Goal: Task Accomplishment & Management: Complete application form

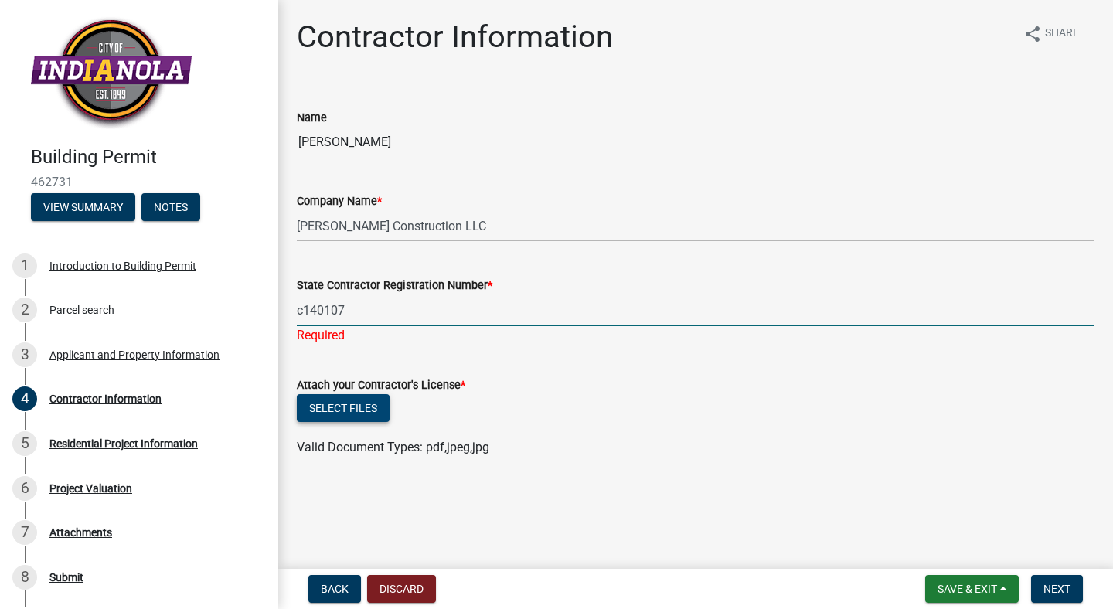
type input "c140107"
click at [370, 411] on wm-upload "Select files Valid Document Types: pdf,jpeg,jpg" at bounding box center [696, 425] width 798 height 63
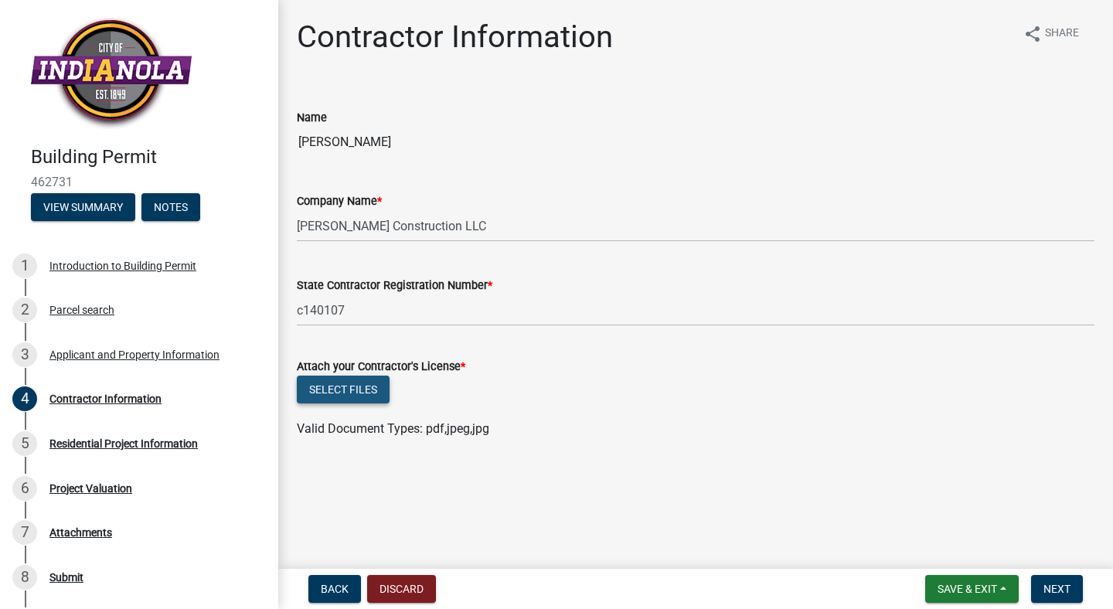
click at [334, 384] on button "Select files" at bounding box center [343, 390] width 93 height 28
click at [341, 383] on button "Select files" at bounding box center [343, 390] width 93 height 28
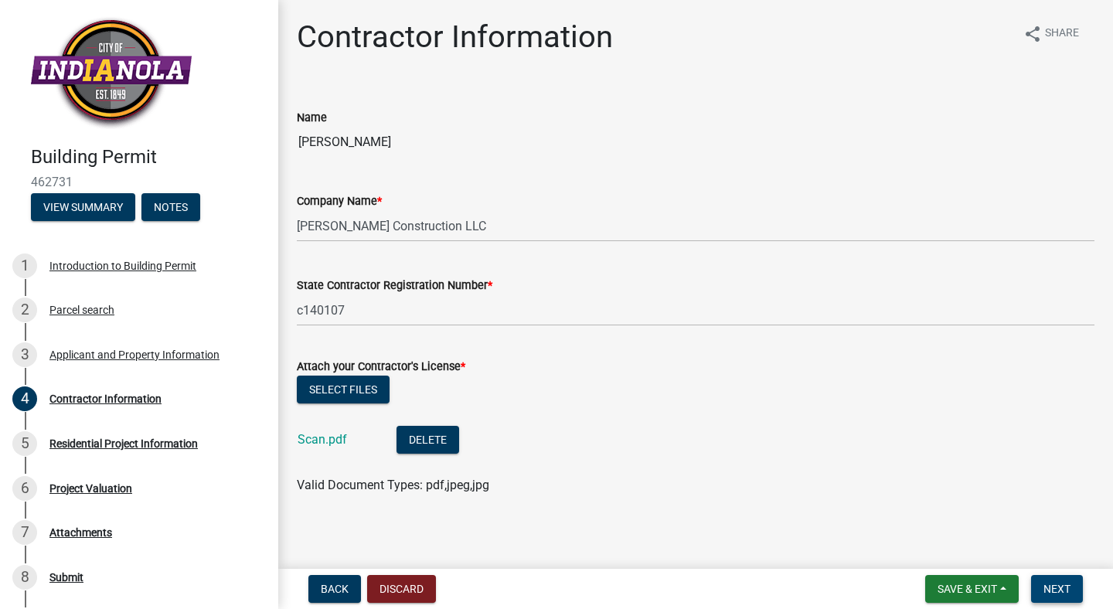
click at [1061, 585] on span "Next" at bounding box center [1057, 589] width 27 height 12
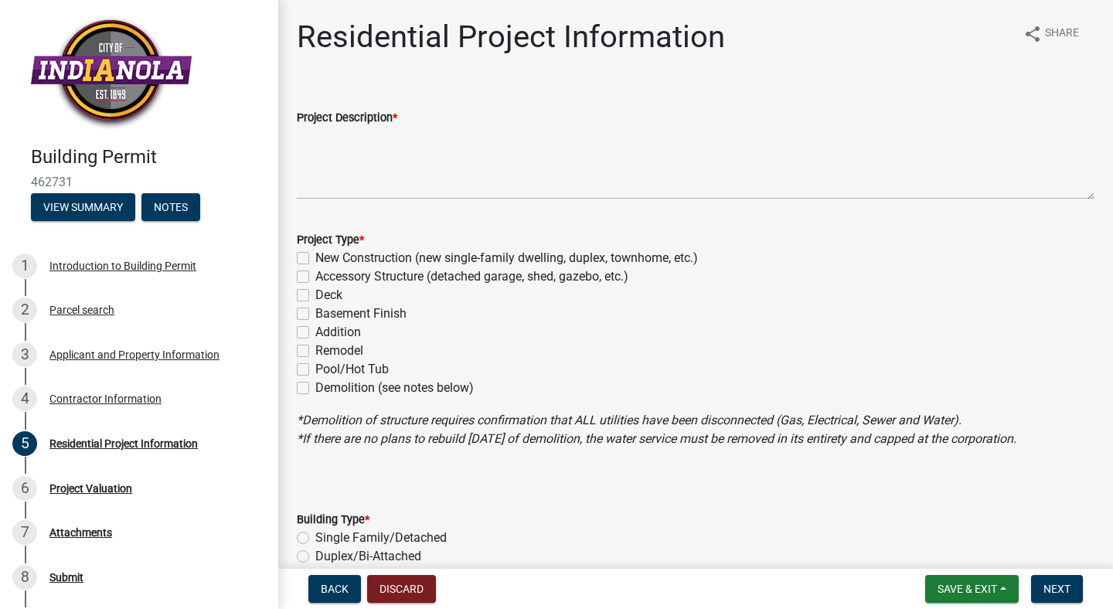
click at [315, 259] on label "New Construction (new single-family dwelling, duplex, townhome, etc.)" at bounding box center [506, 258] width 383 height 19
click at [315, 259] on input "New Construction (new single-family dwelling, duplex, townhome, etc.)" at bounding box center [320, 254] width 10 height 10
checkbox input "true"
checkbox input "false"
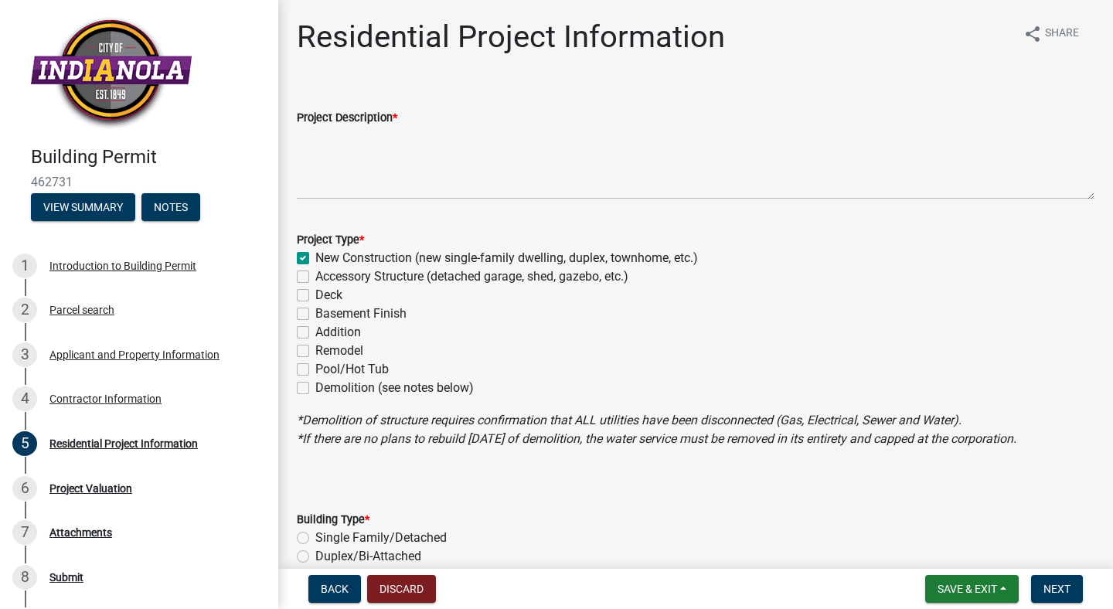
checkbox input "false"
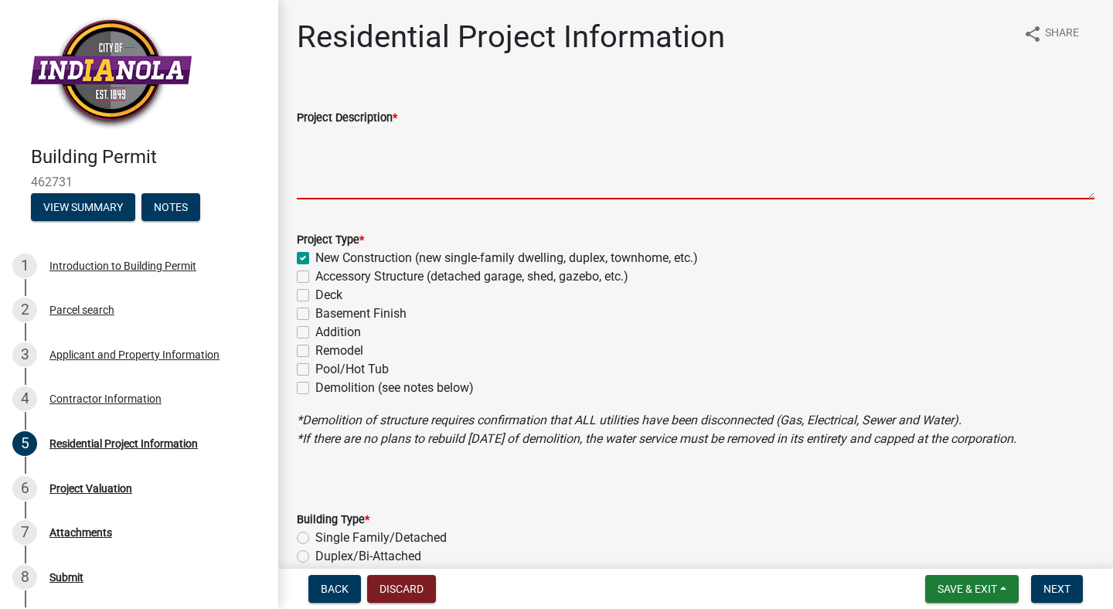
click at [331, 127] on textarea "Project Description *" at bounding box center [696, 163] width 798 height 73
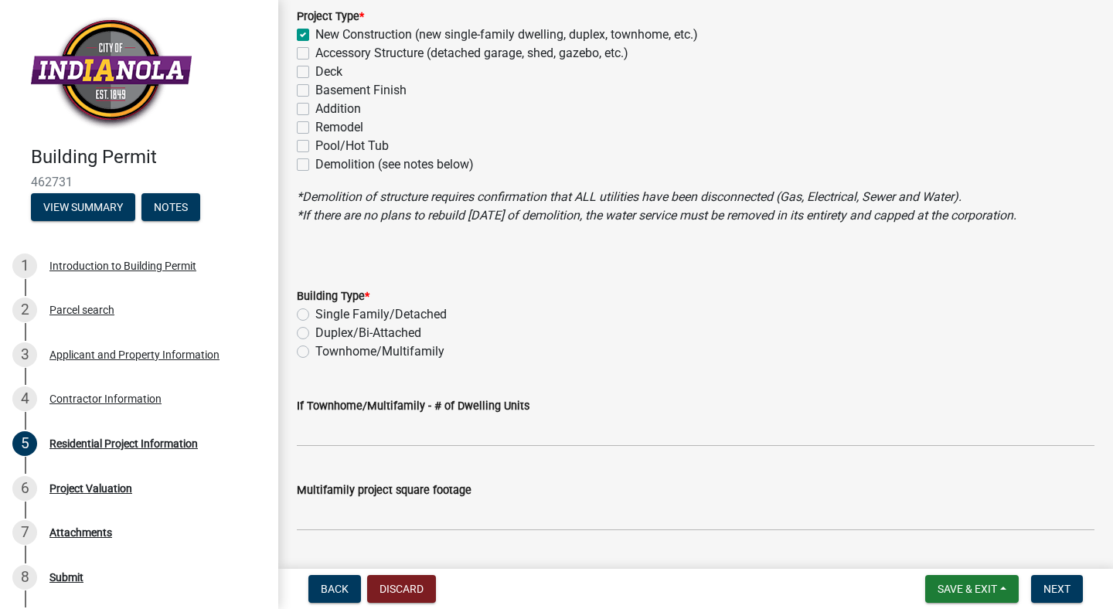
scroll to position [227, 0]
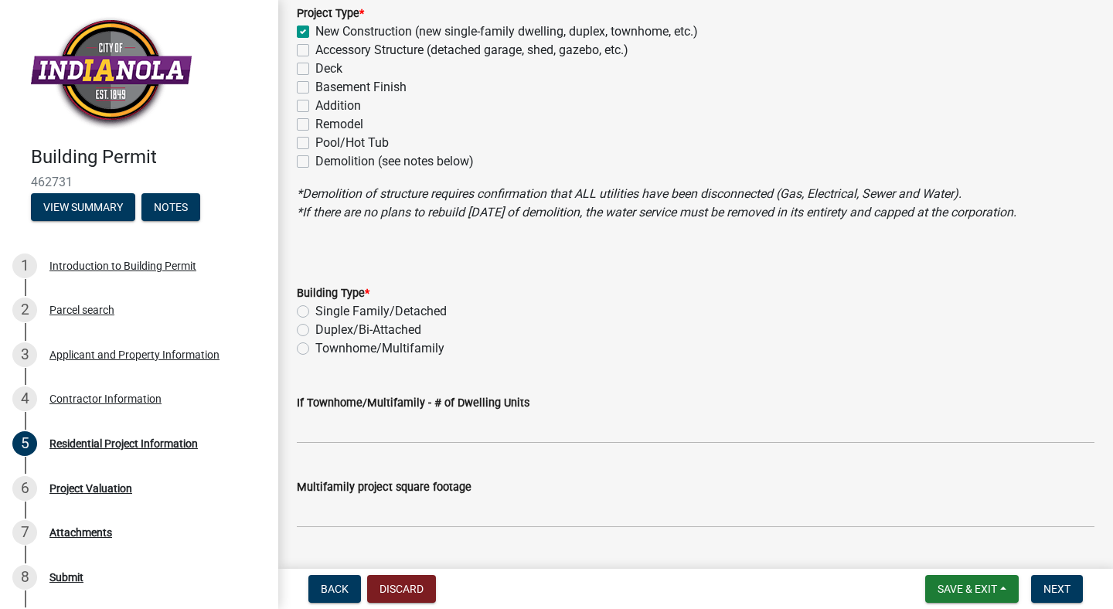
type textarea "Build a slab on grade home 1830sqft"
click at [315, 315] on label "Single Family/Detached" at bounding box center [380, 311] width 131 height 19
click at [315, 312] on input "Single Family/Detached" at bounding box center [320, 307] width 10 height 10
radio input "true"
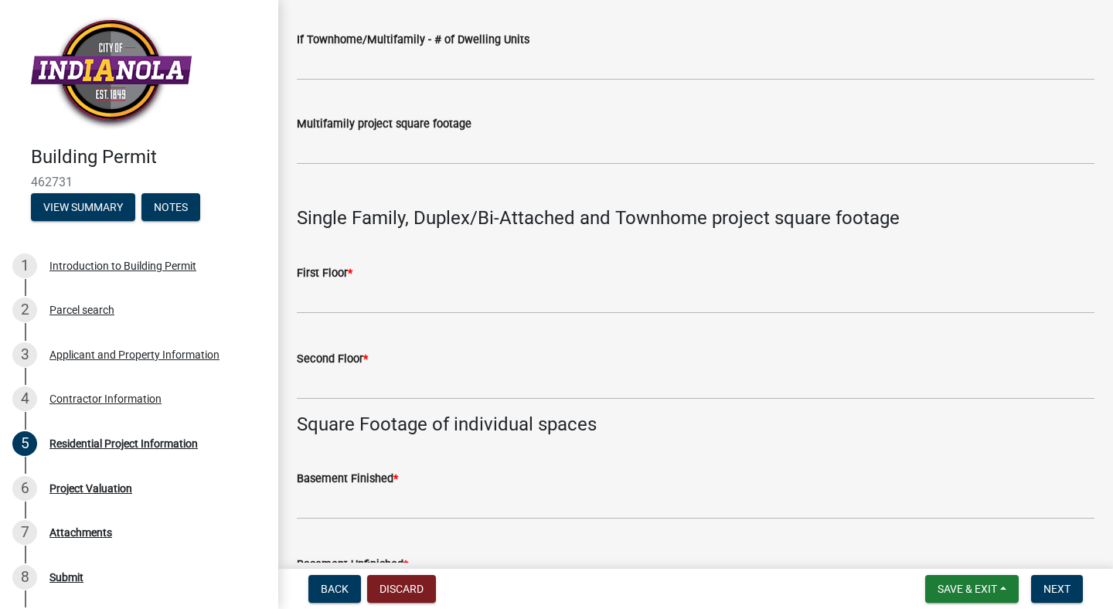
scroll to position [594, 0]
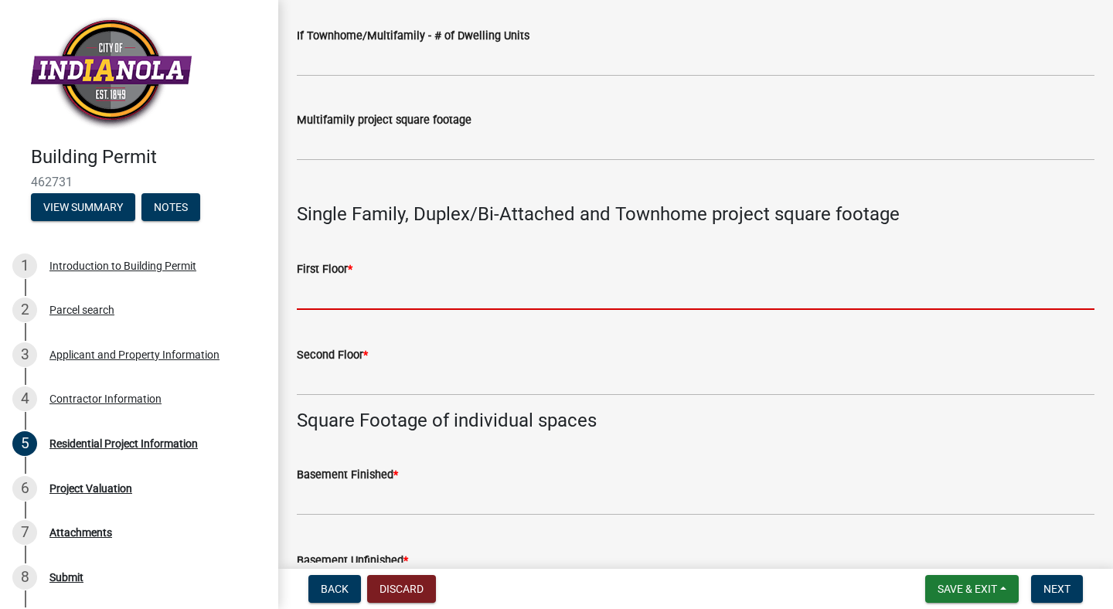
click at [373, 296] on input "text" at bounding box center [696, 294] width 798 height 32
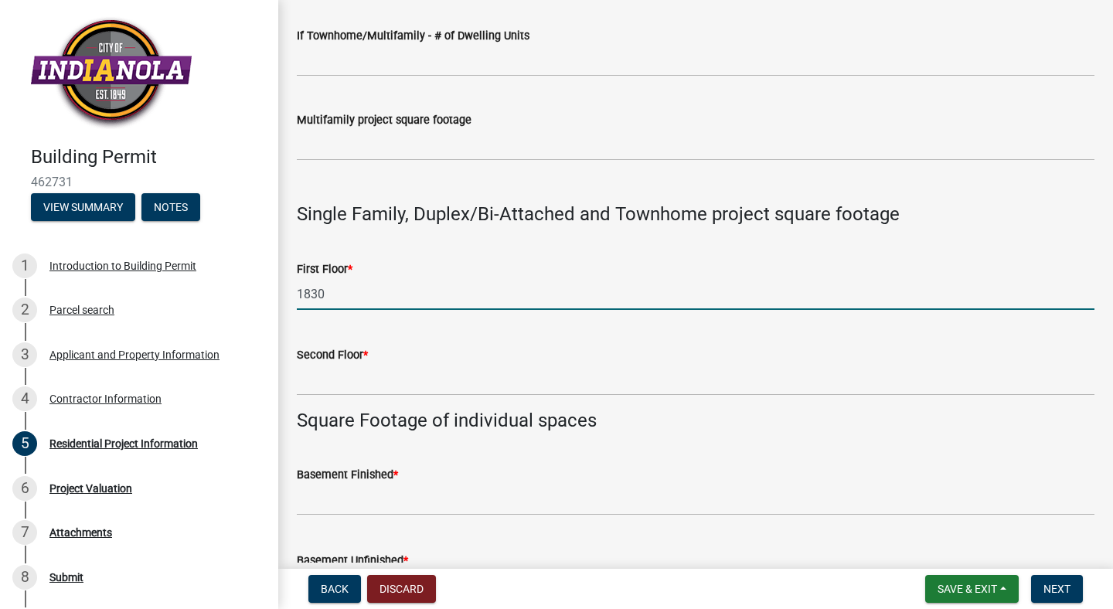
type input "1830"
click at [363, 372] on input "text" at bounding box center [696, 380] width 798 height 32
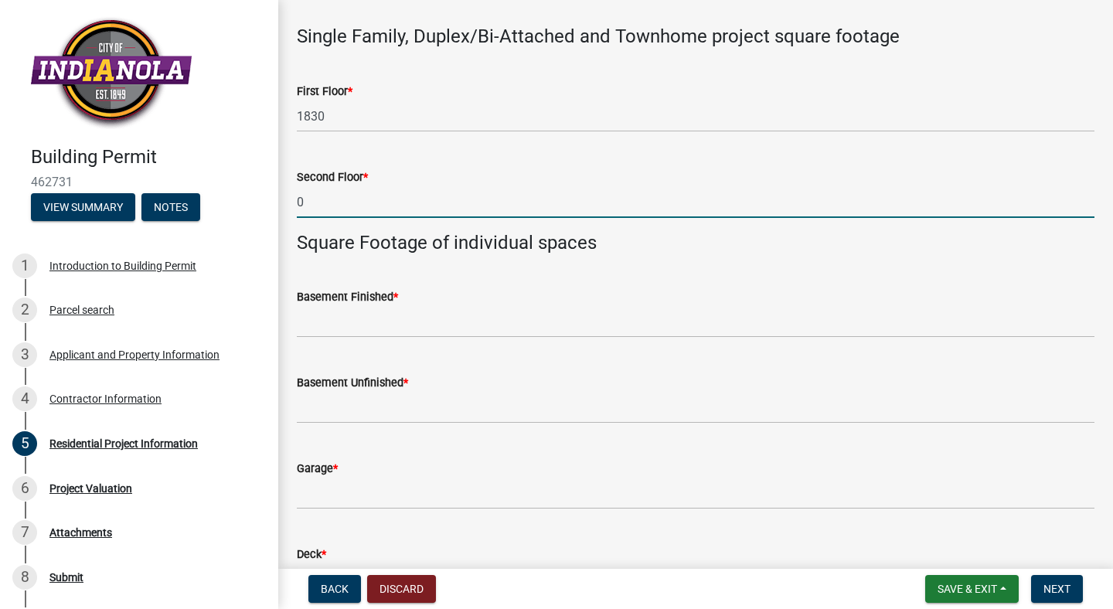
scroll to position [775, 0]
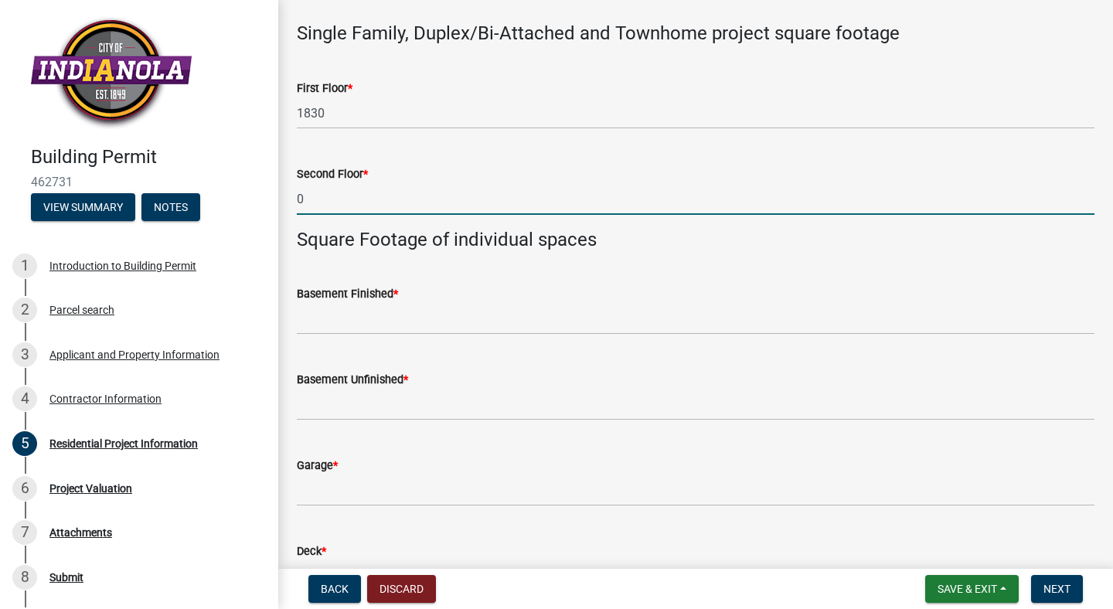
type input "0"
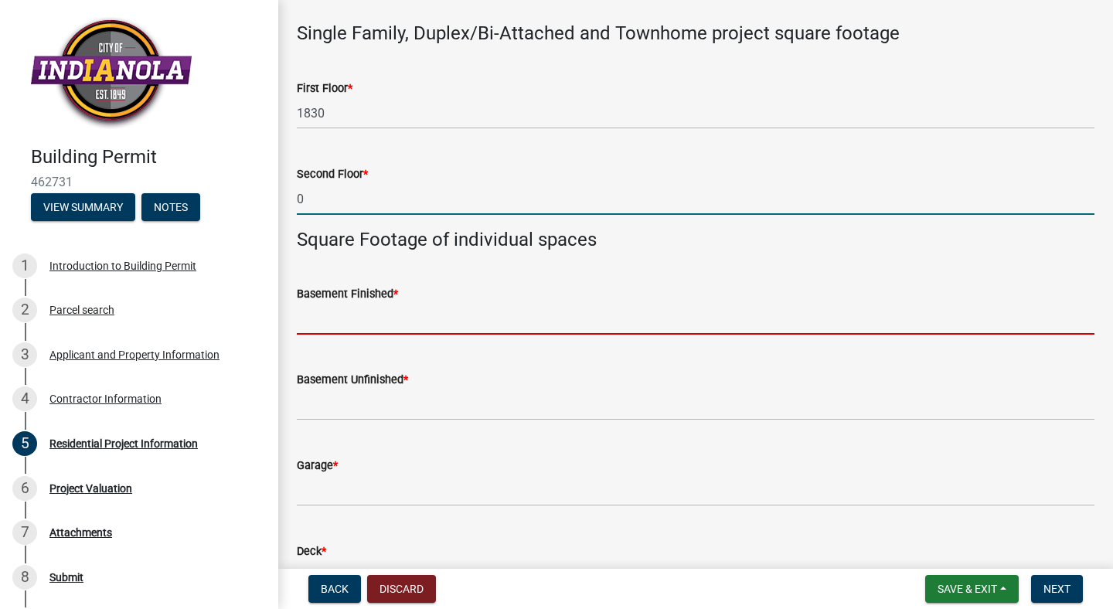
click at [353, 324] on input "text" at bounding box center [696, 319] width 798 height 32
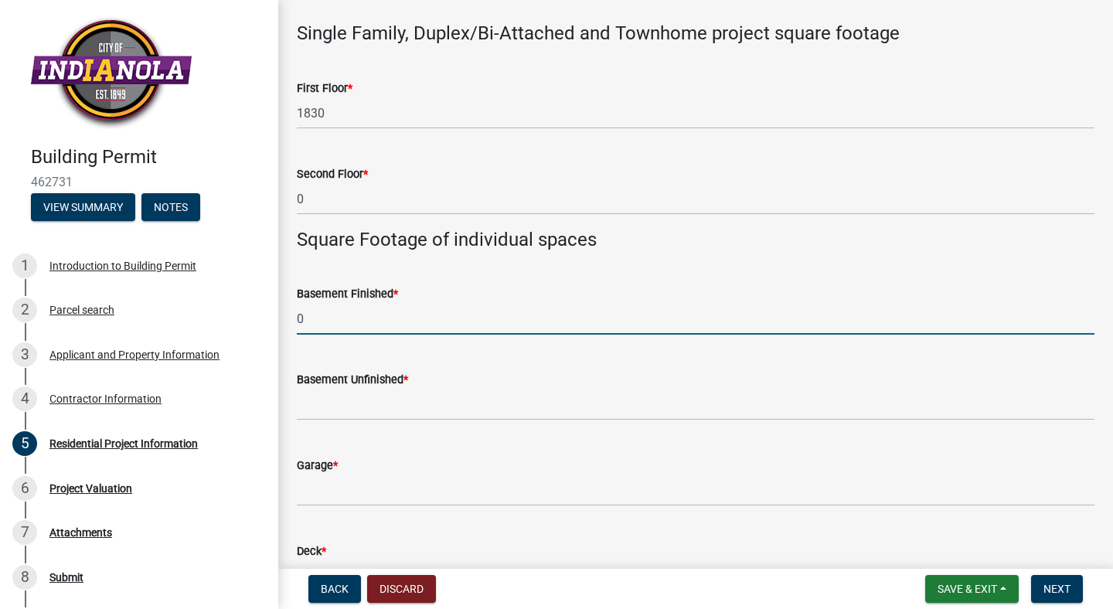
type input "0"
click at [357, 407] on input "text" at bounding box center [696, 405] width 798 height 32
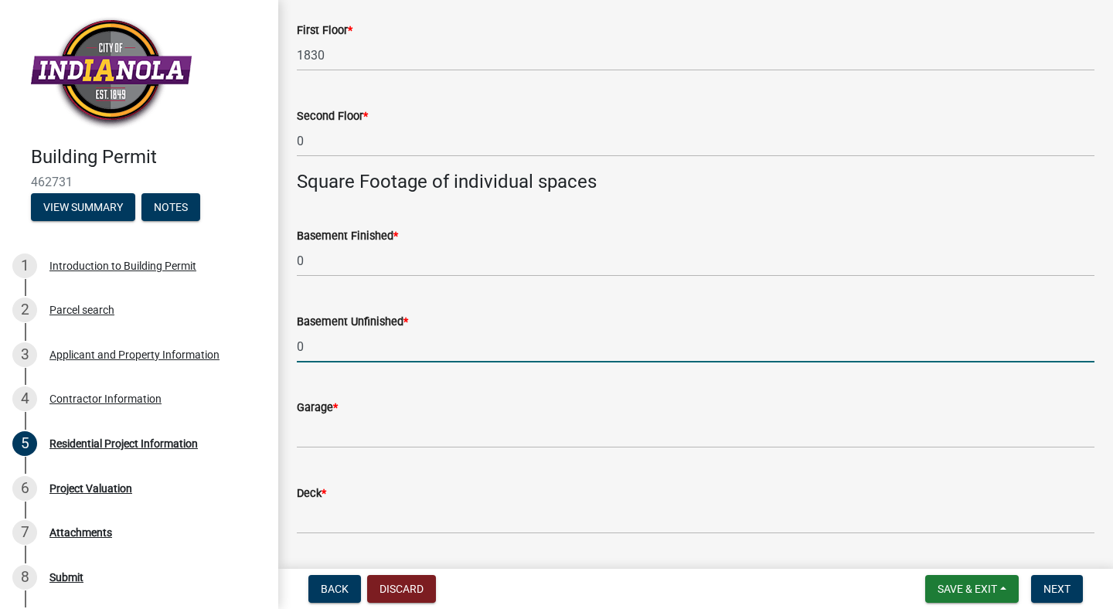
scroll to position [845, 0]
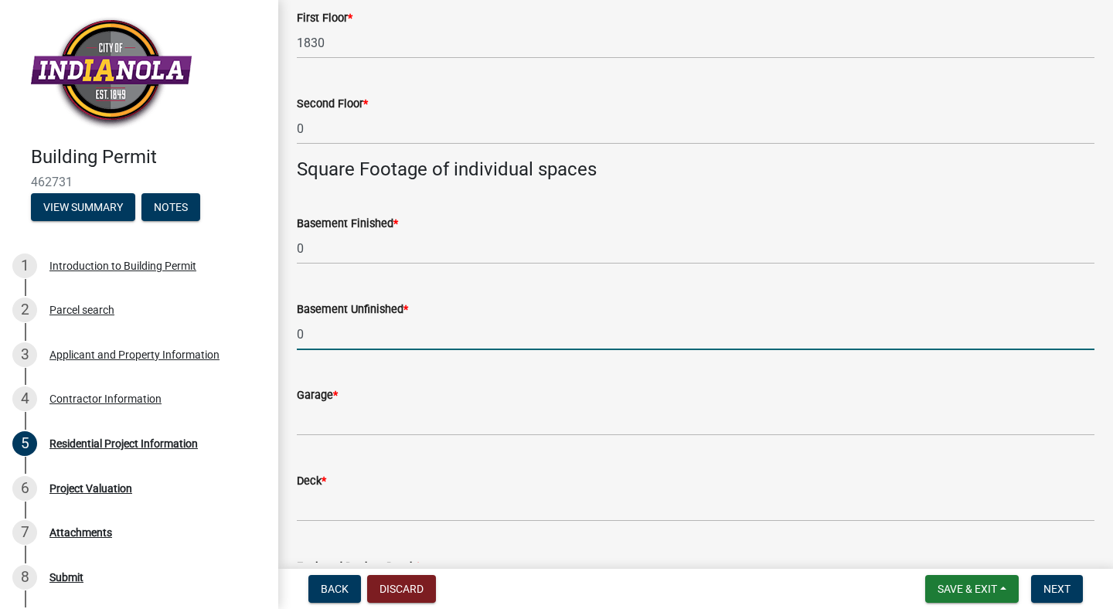
type input "0"
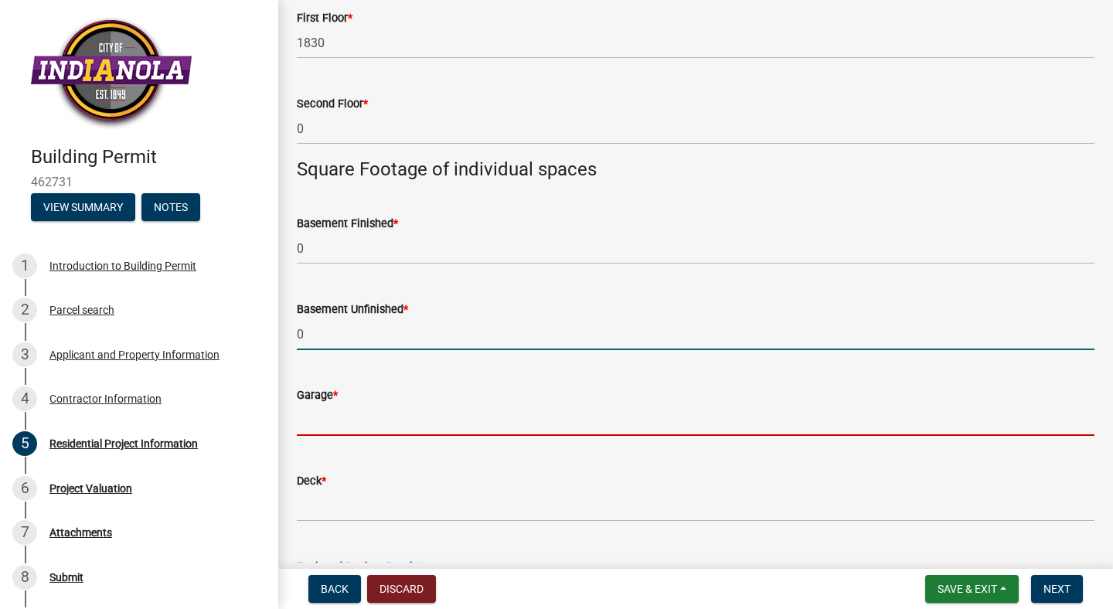
click at [357, 428] on input "text" at bounding box center [696, 420] width 798 height 32
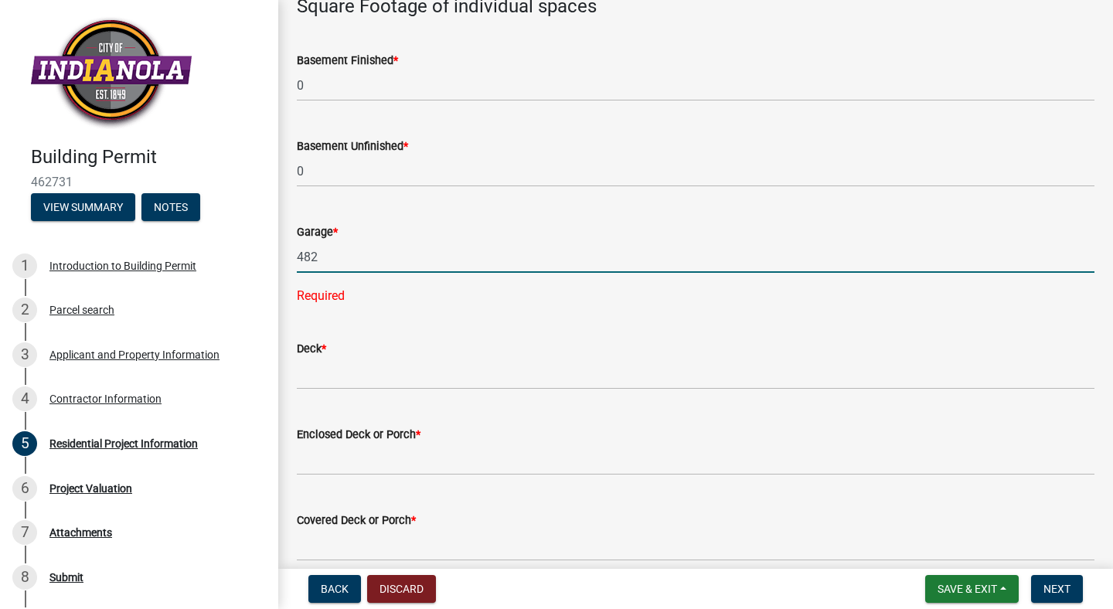
scroll to position [1010, 0]
type input "482"
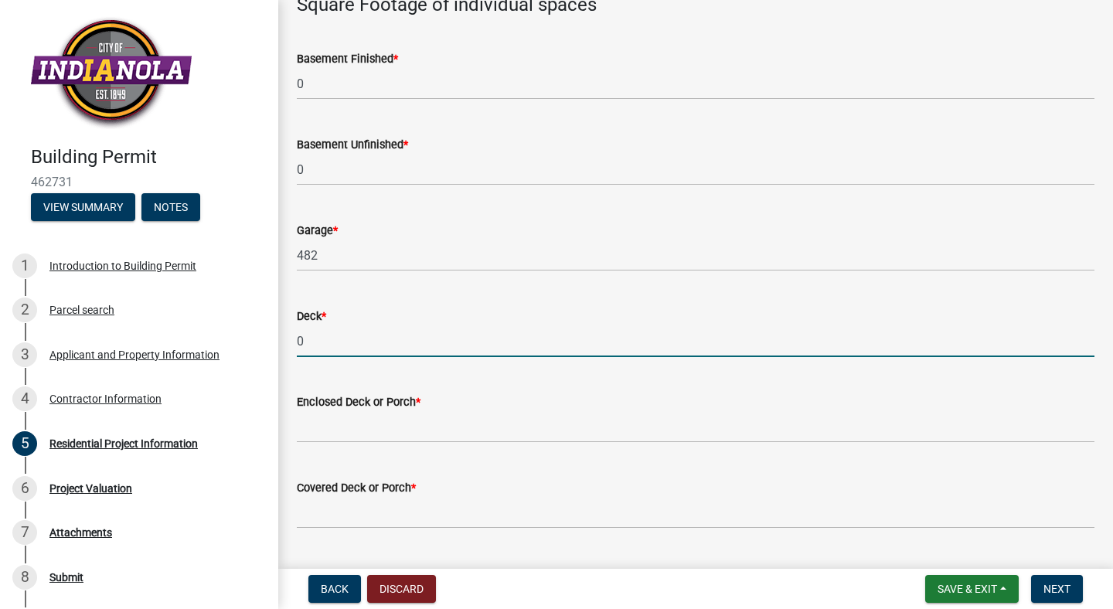
type input "0"
click at [337, 420] on input "text" at bounding box center [696, 427] width 798 height 32
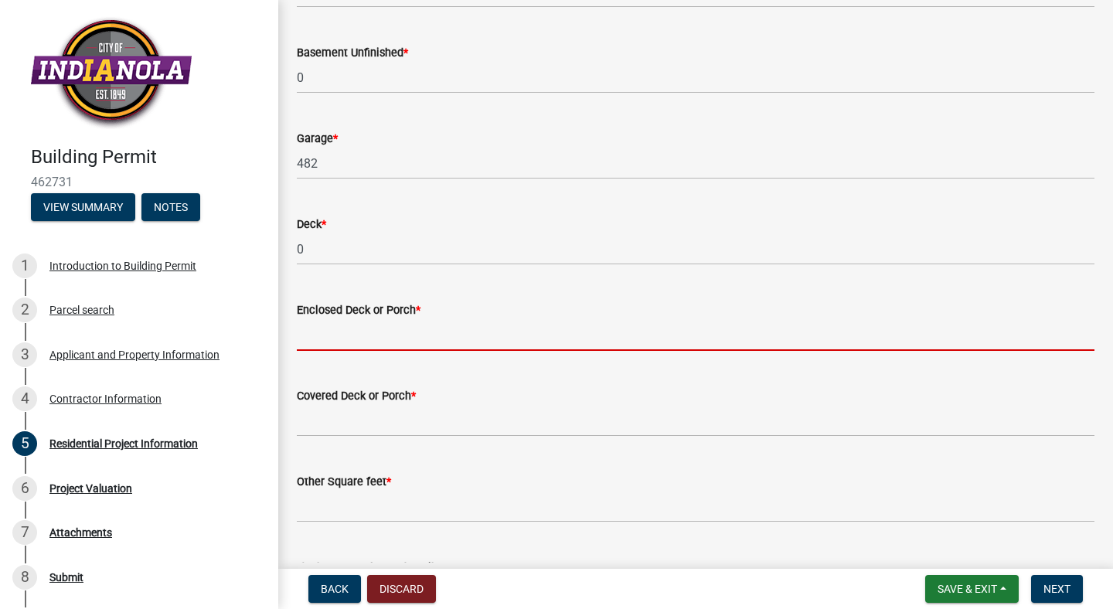
scroll to position [1105, 0]
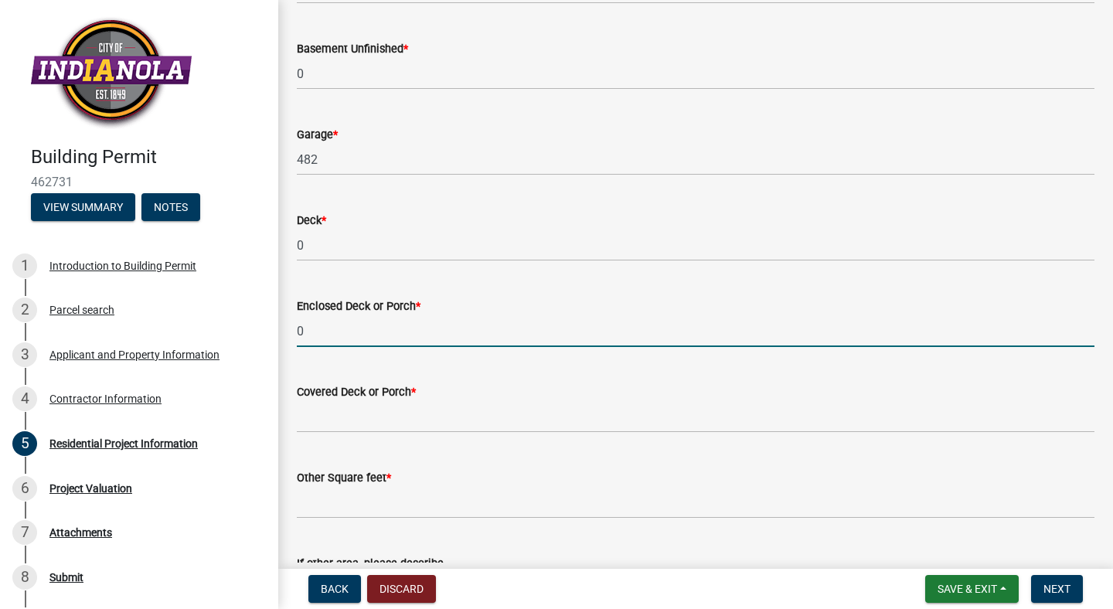
type input "0"
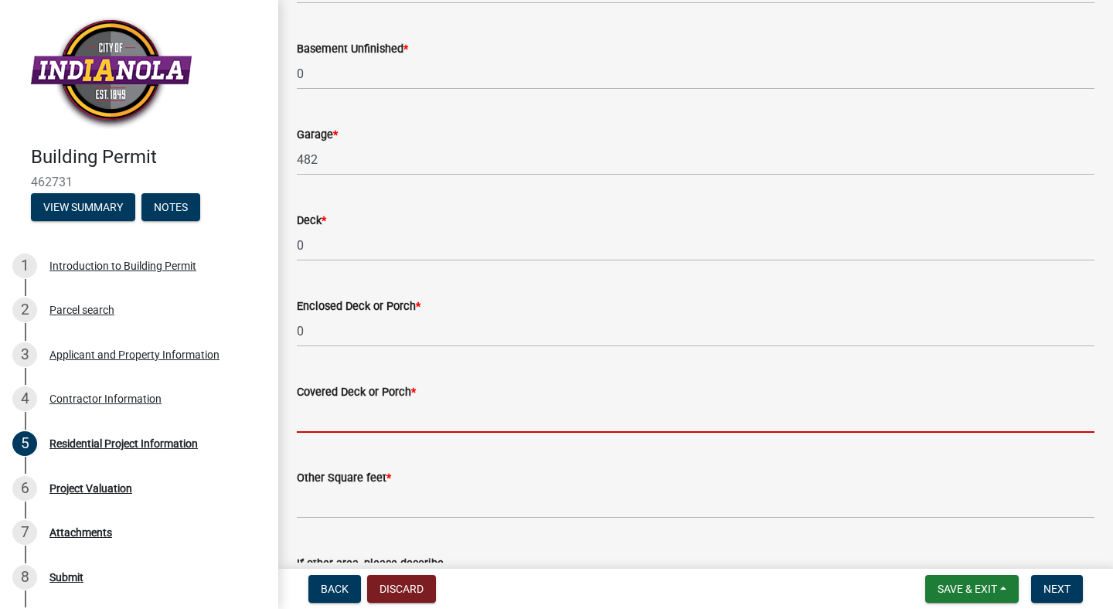
click at [340, 418] on input "text" at bounding box center [696, 417] width 798 height 32
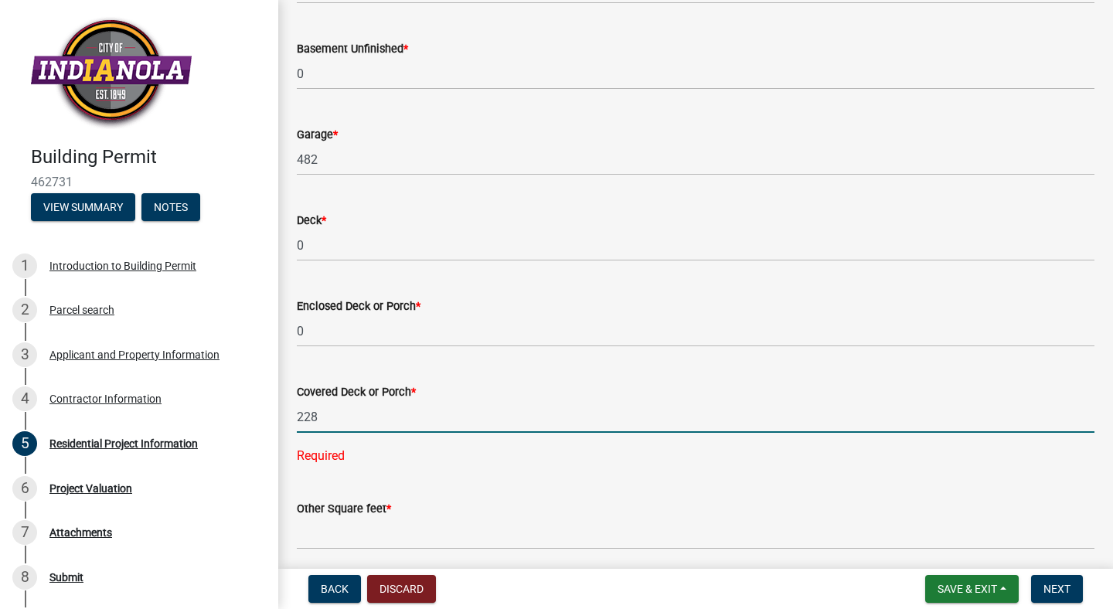
type input "228"
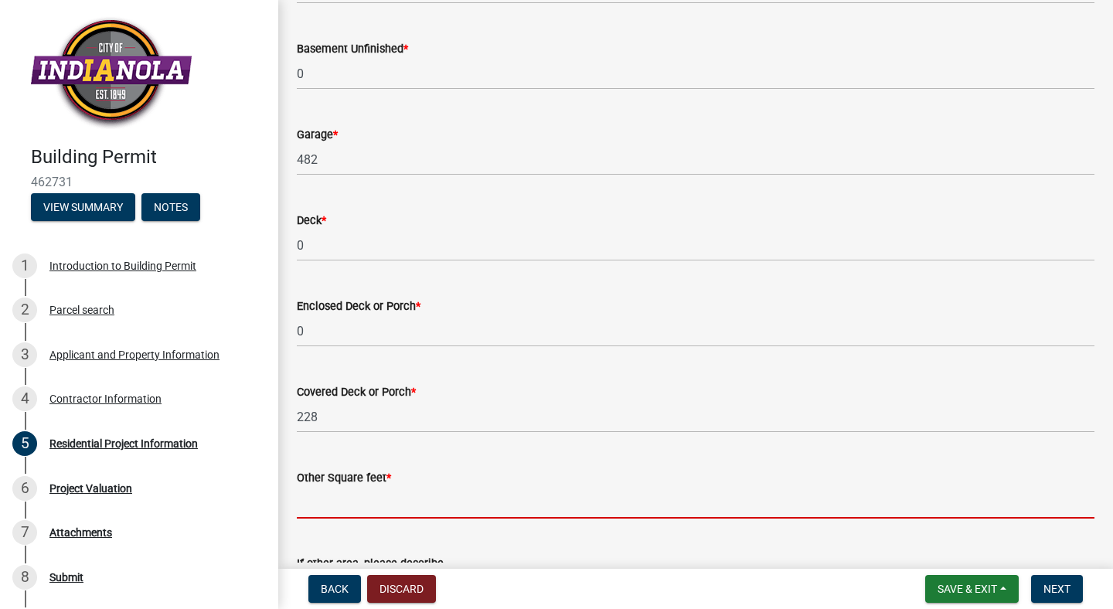
click at [421, 525] on wm-data-entity-input "Other Square feet *" at bounding box center [696, 490] width 798 height 86
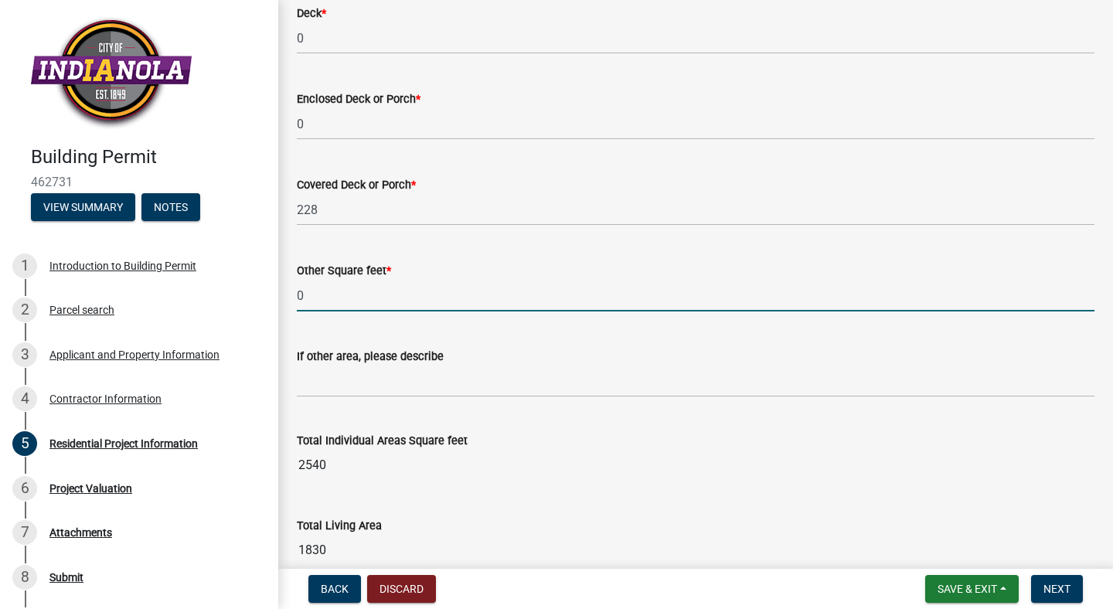
scroll to position [1390, 0]
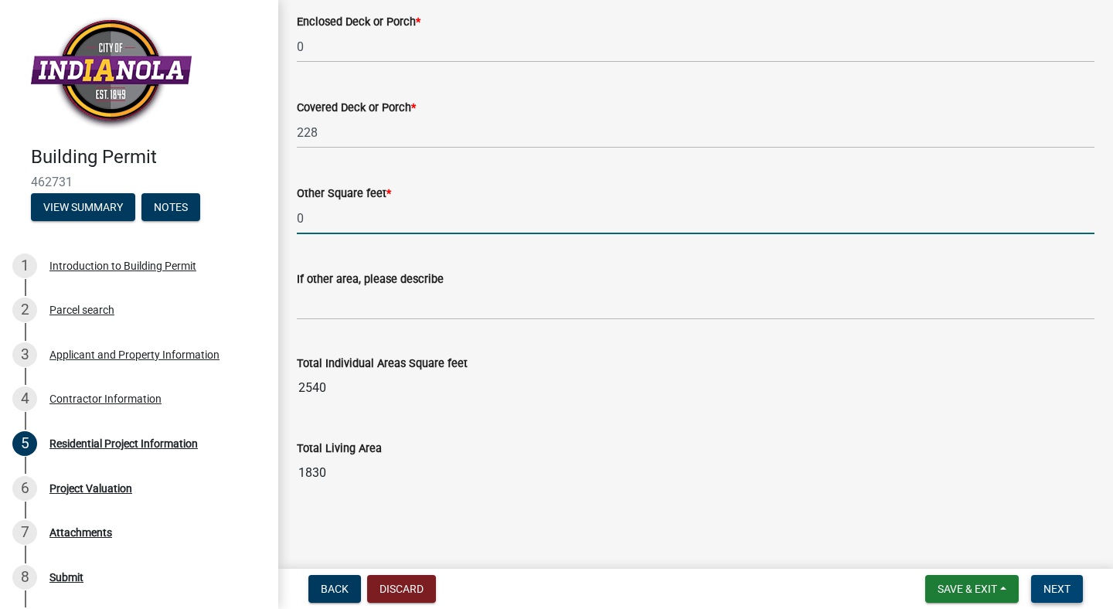
type input "0"
click at [1067, 590] on span "Next" at bounding box center [1057, 589] width 27 height 12
click at [1044, 587] on span "Next" at bounding box center [1057, 589] width 27 height 12
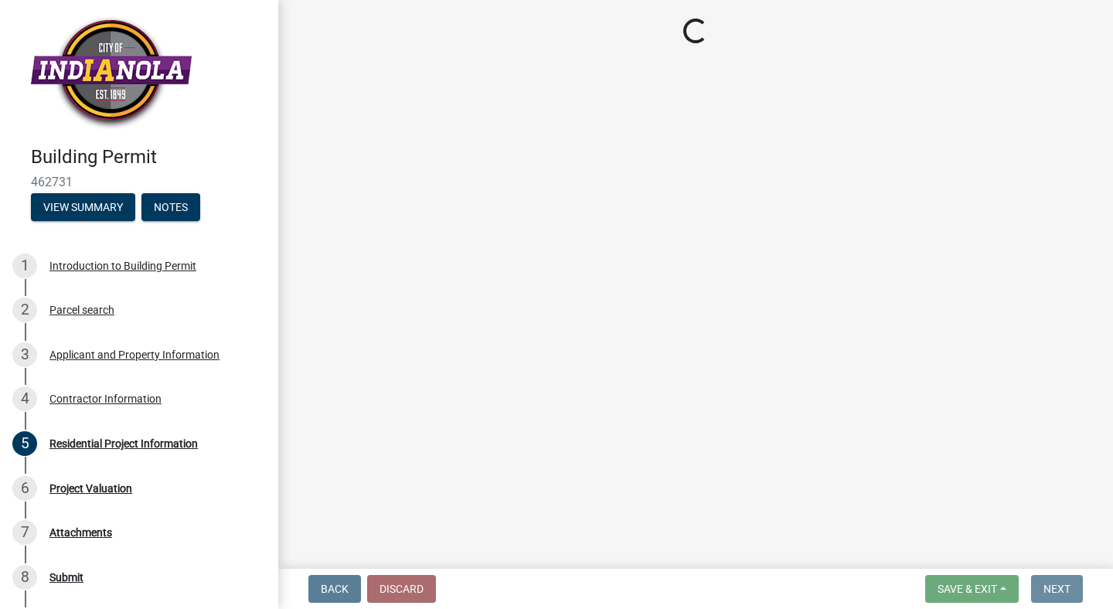
scroll to position [0, 0]
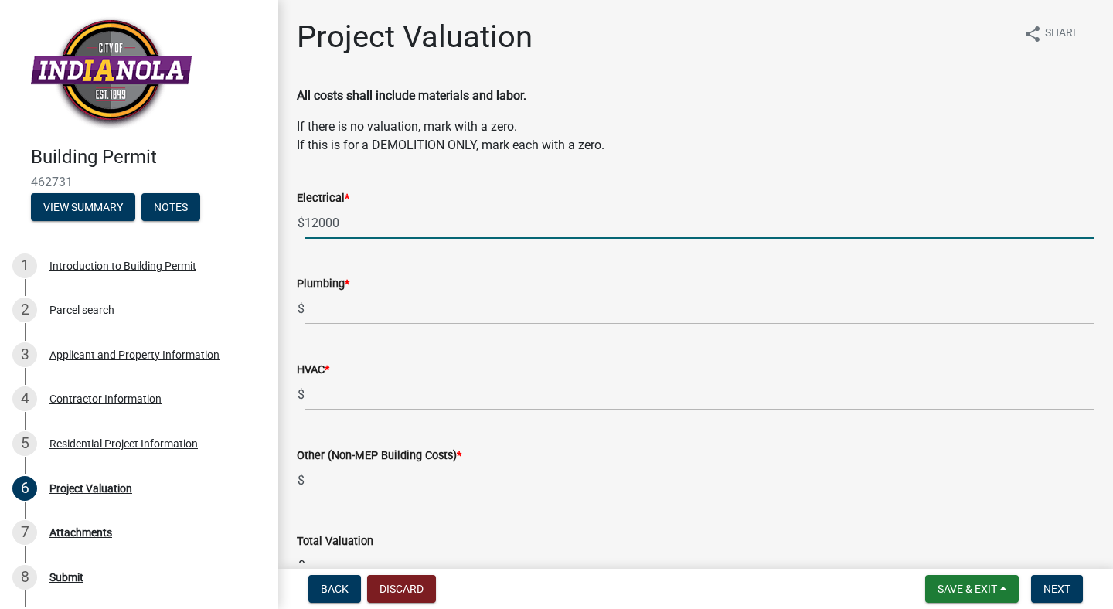
type input "12000"
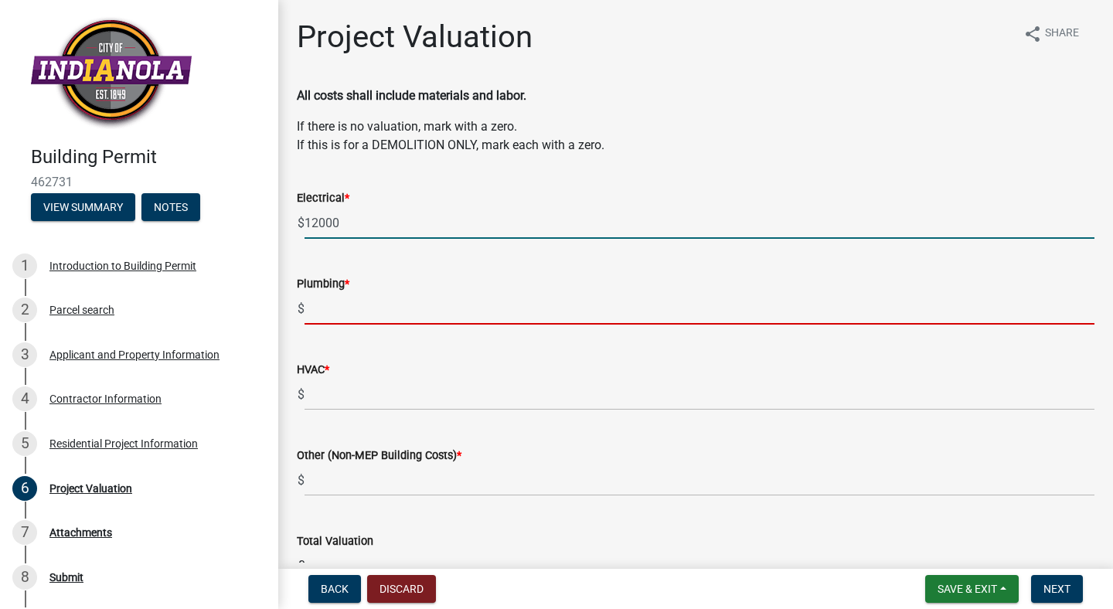
click at [325, 303] on input "text" at bounding box center [700, 309] width 790 height 32
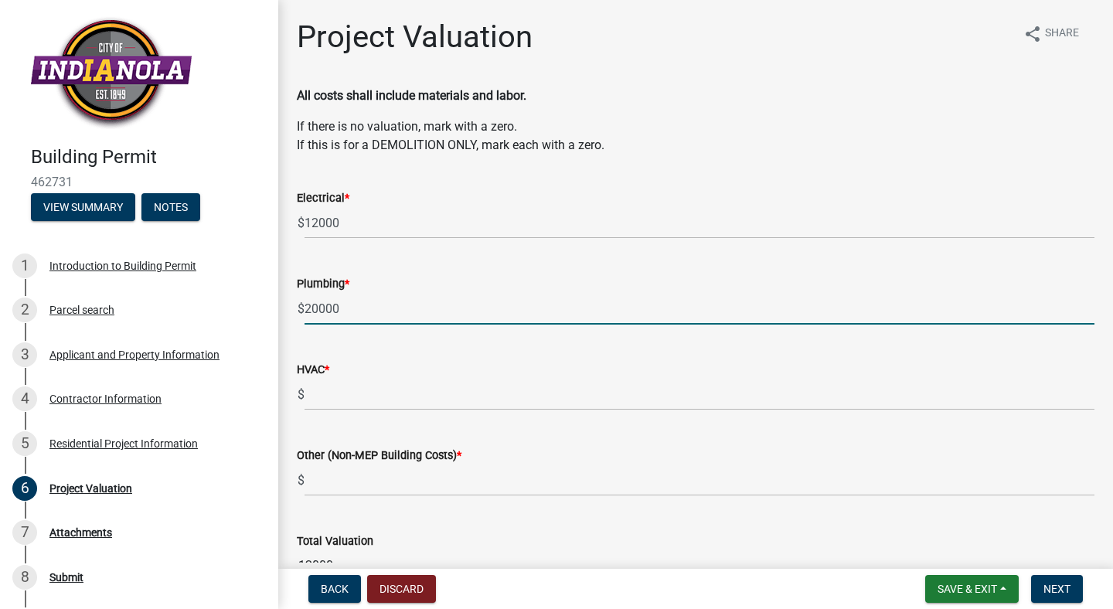
type input "20000"
click at [318, 391] on input "text" at bounding box center [700, 395] width 790 height 32
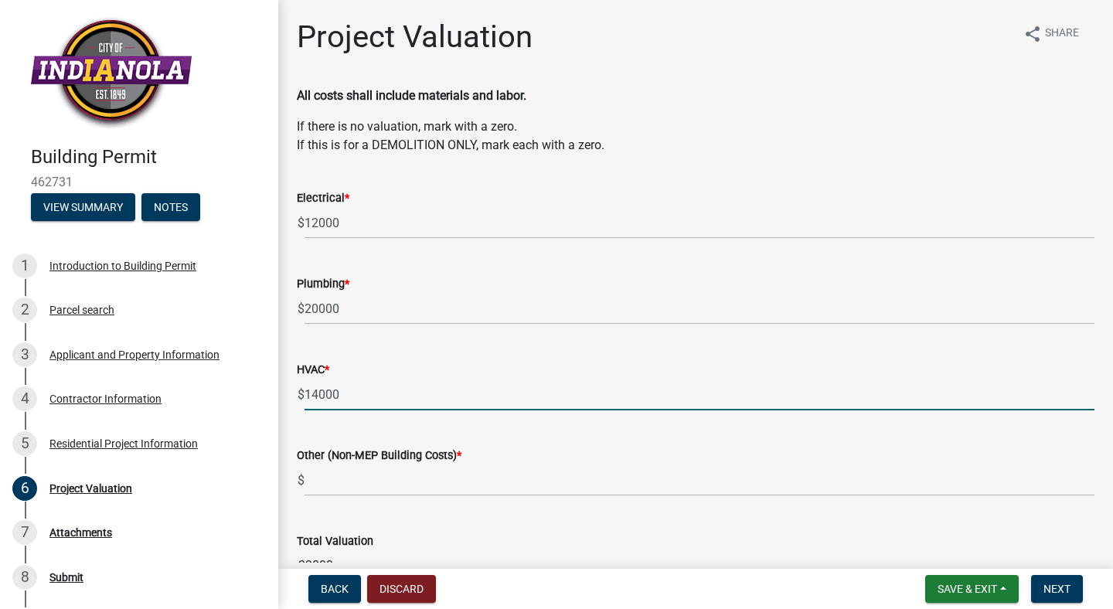
type input "14000"
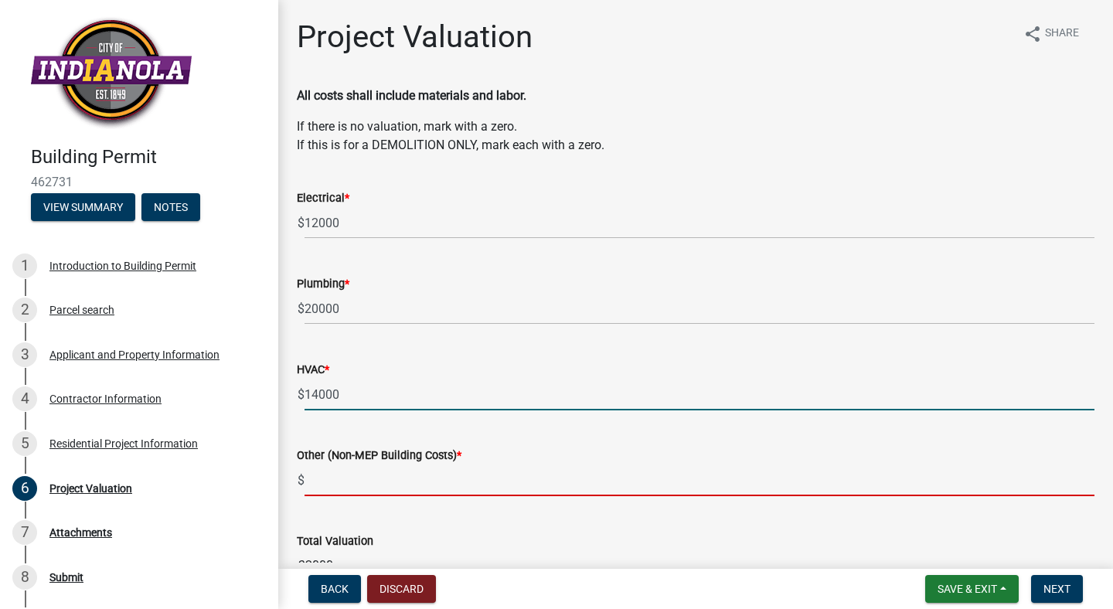
click at [340, 480] on input "text" at bounding box center [700, 481] width 790 height 32
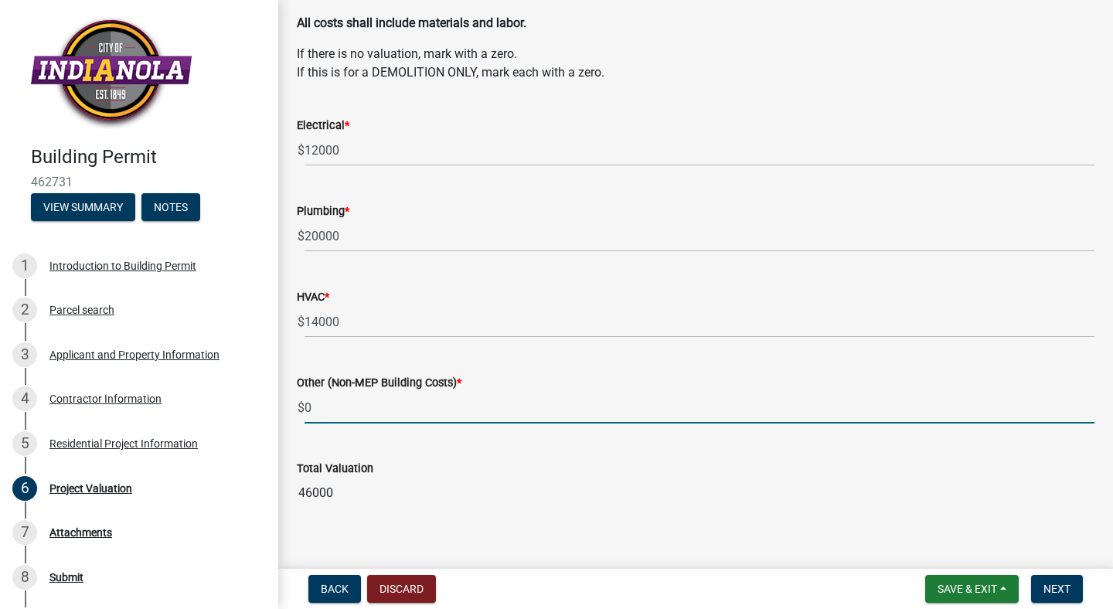
scroll to position [93, 0]
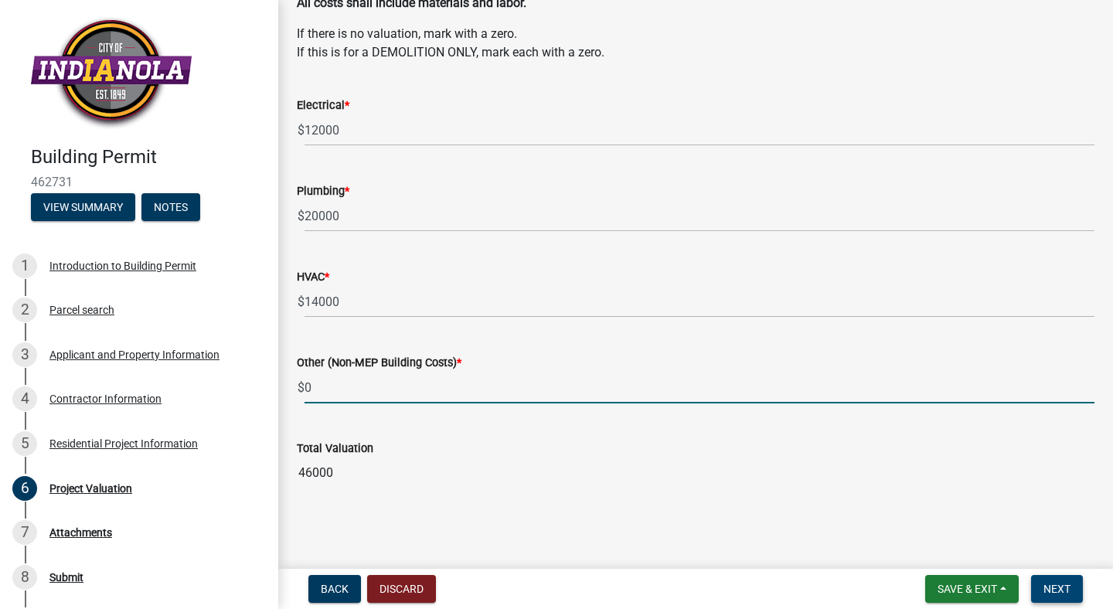
type input "0"
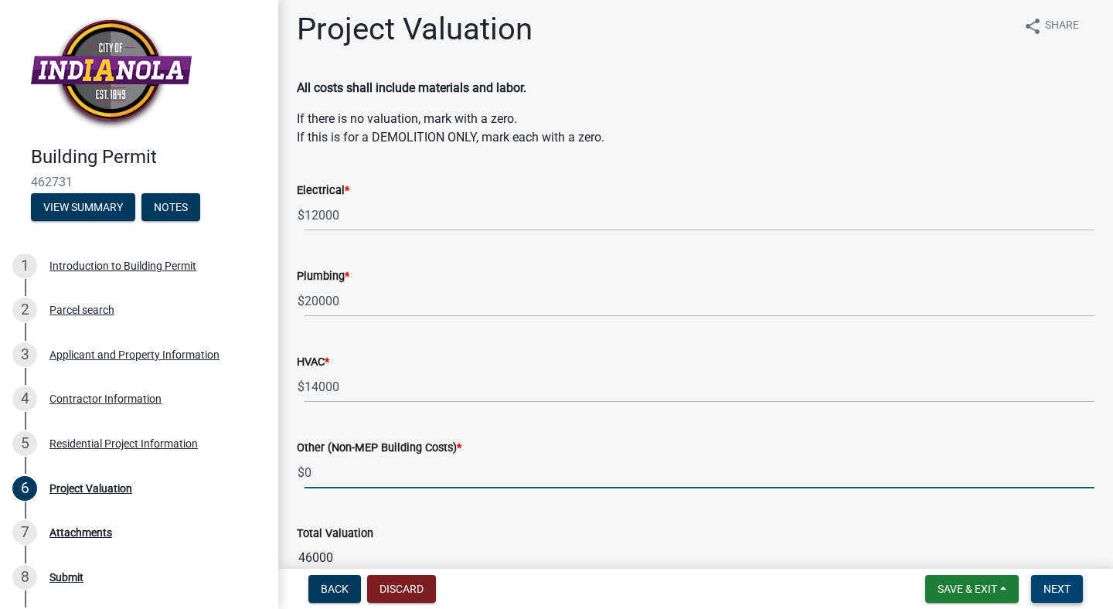
click at [1051, 589] on span "Next" at bounding box center [1057, 589] width 27 height 12
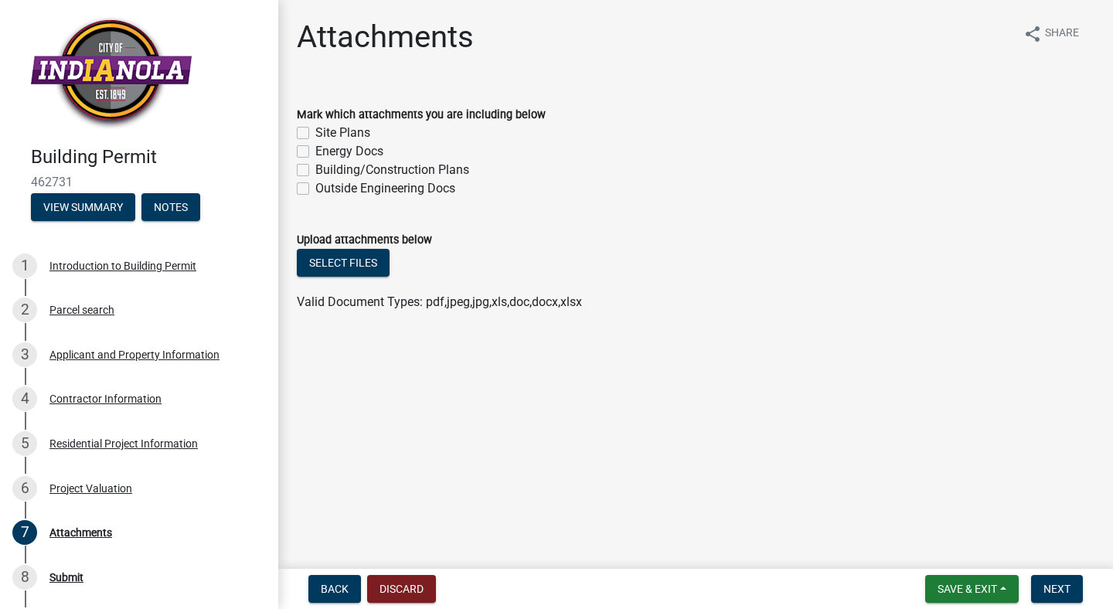
click at [315, 171] on label "Building/Construction Plans" at bounding box center [392, 170] width 154 height 19
click at [315, 171] on input "Building/Construction Plans" at bounding box center [320, 166] width 10 height 10
checkbox input "true"
checkbox input "false"
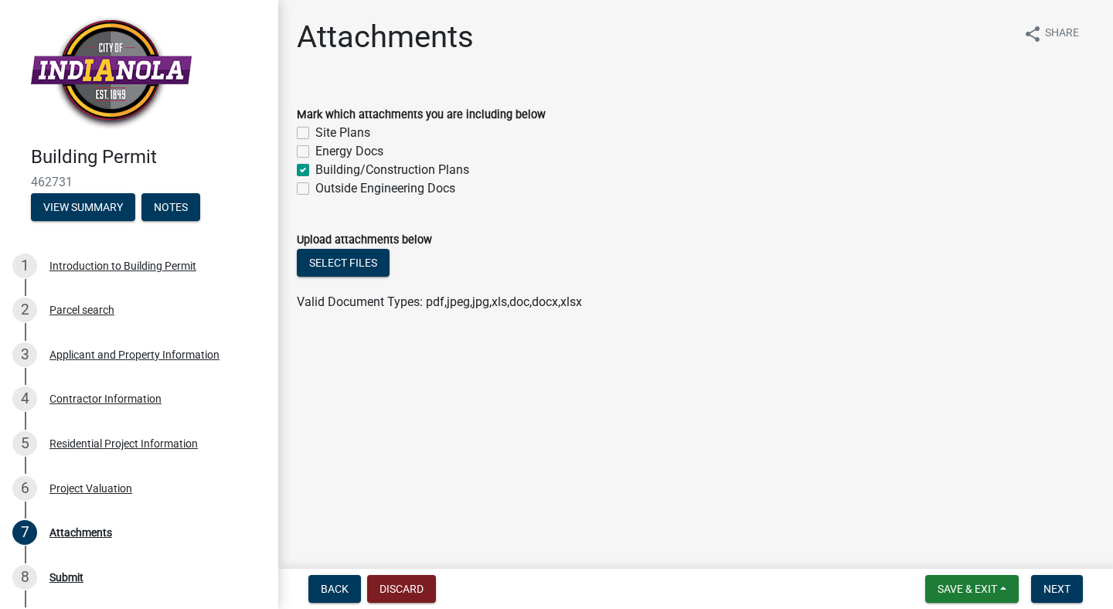
checkbox input "true"
checkbox input "false"
click at [356, 264] on button "Select files" at bounding box center [343, 263] width 93 height 28
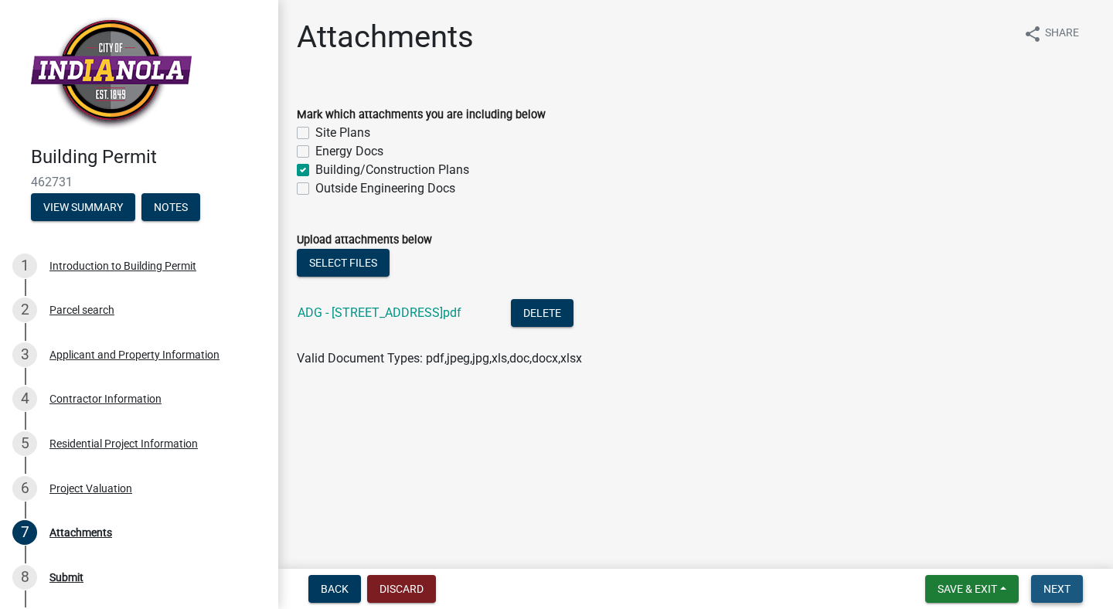
click at [1051, 585] on span "Next" at bounding box center [1057, 589] width 27 height 12
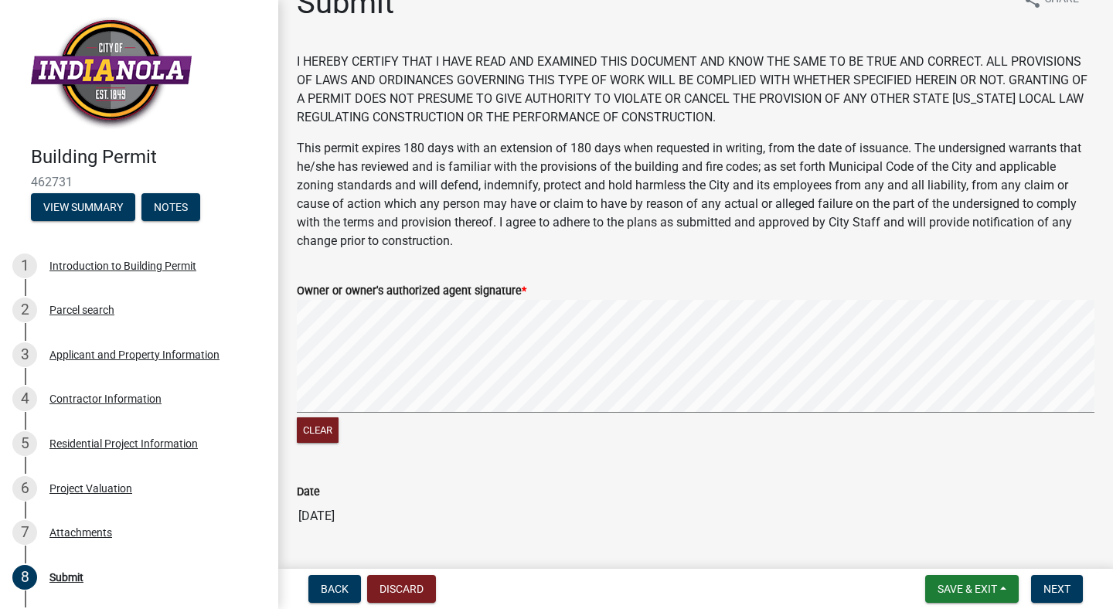
scroll to position [75, 0]
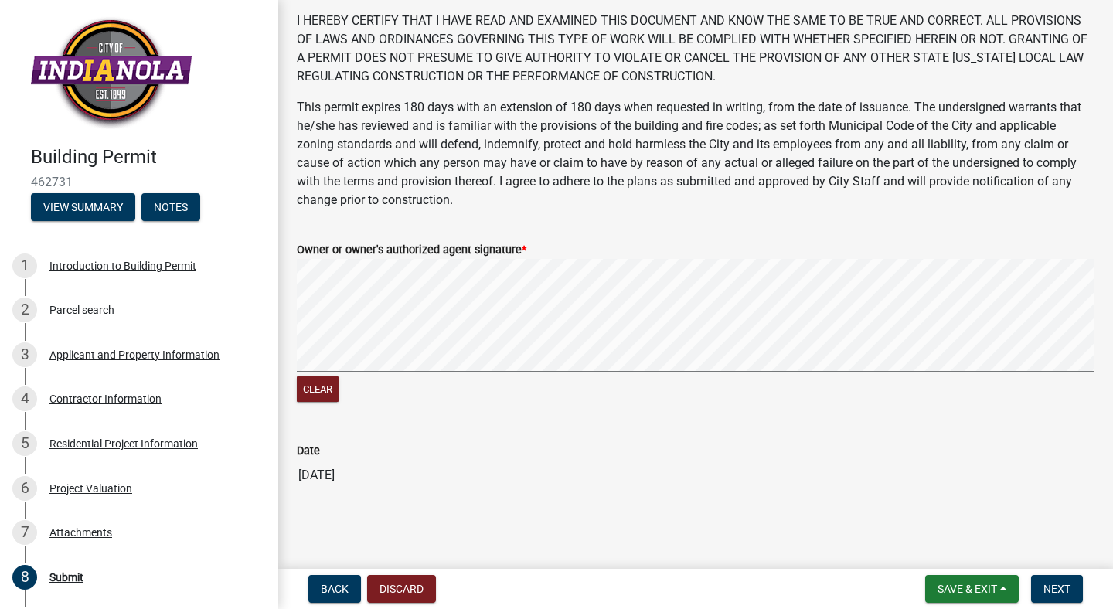
click at [492, 409] on wm-data-entity-input "Owner or owner's authorized agent signature * Clear" at bounding box center [696, 321] width 798 height 198
click at [629, 342] on div "Clear" at bounding box center [696, 332] width 798 height 147
click at [1051, 587] on span "Next" at bounding box center [1057, 589] width 27 height 12
